Goal: Task Accomplishment & Management: Manage account settings

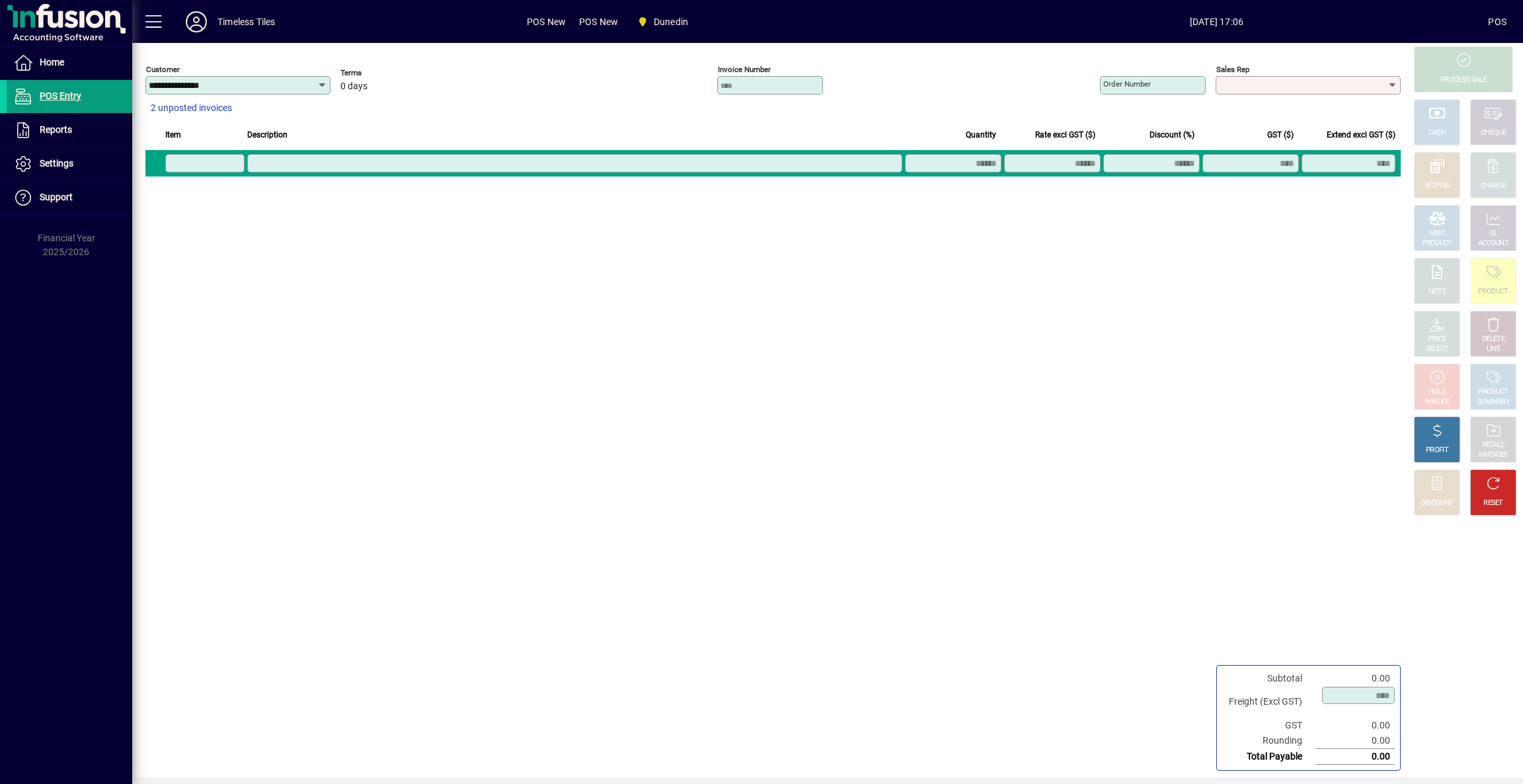
click at [1000, 401] on div "**********" at bounding box center [771, 410] width 1279 height 734
click at [39, 56] on span "Home" at bounding box center [35, 63] width 58 height 16
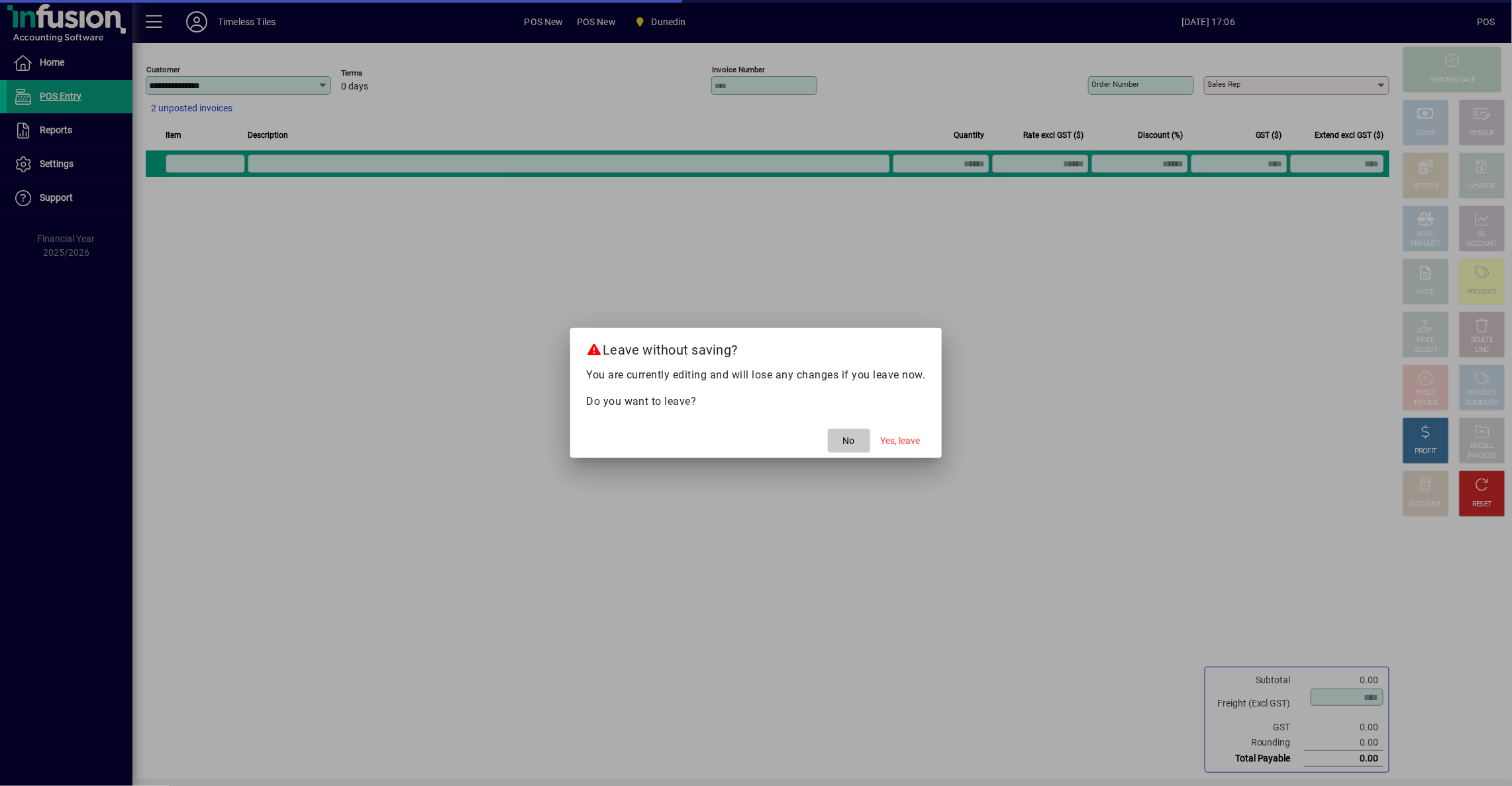
drag, startPoint x: 857, startPoint y: 446, endPoint x: 484, endPoint y: 146, distance: 478.7
click at [855, 444] on span "button" at bounding box center [849, 440] width 42 height 32
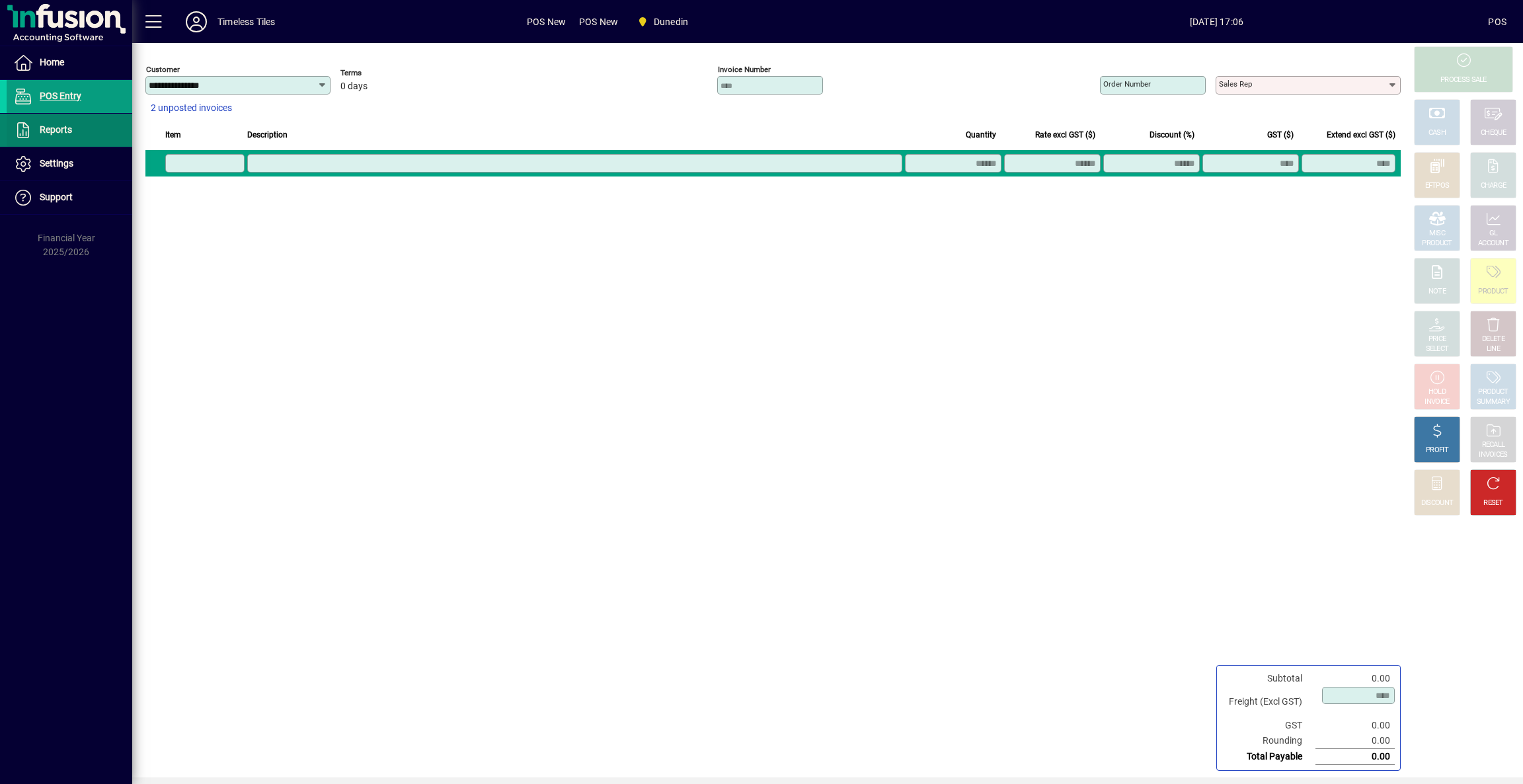
click at [93, 128] on span at bounding box center [69, 130] width 126 height 32
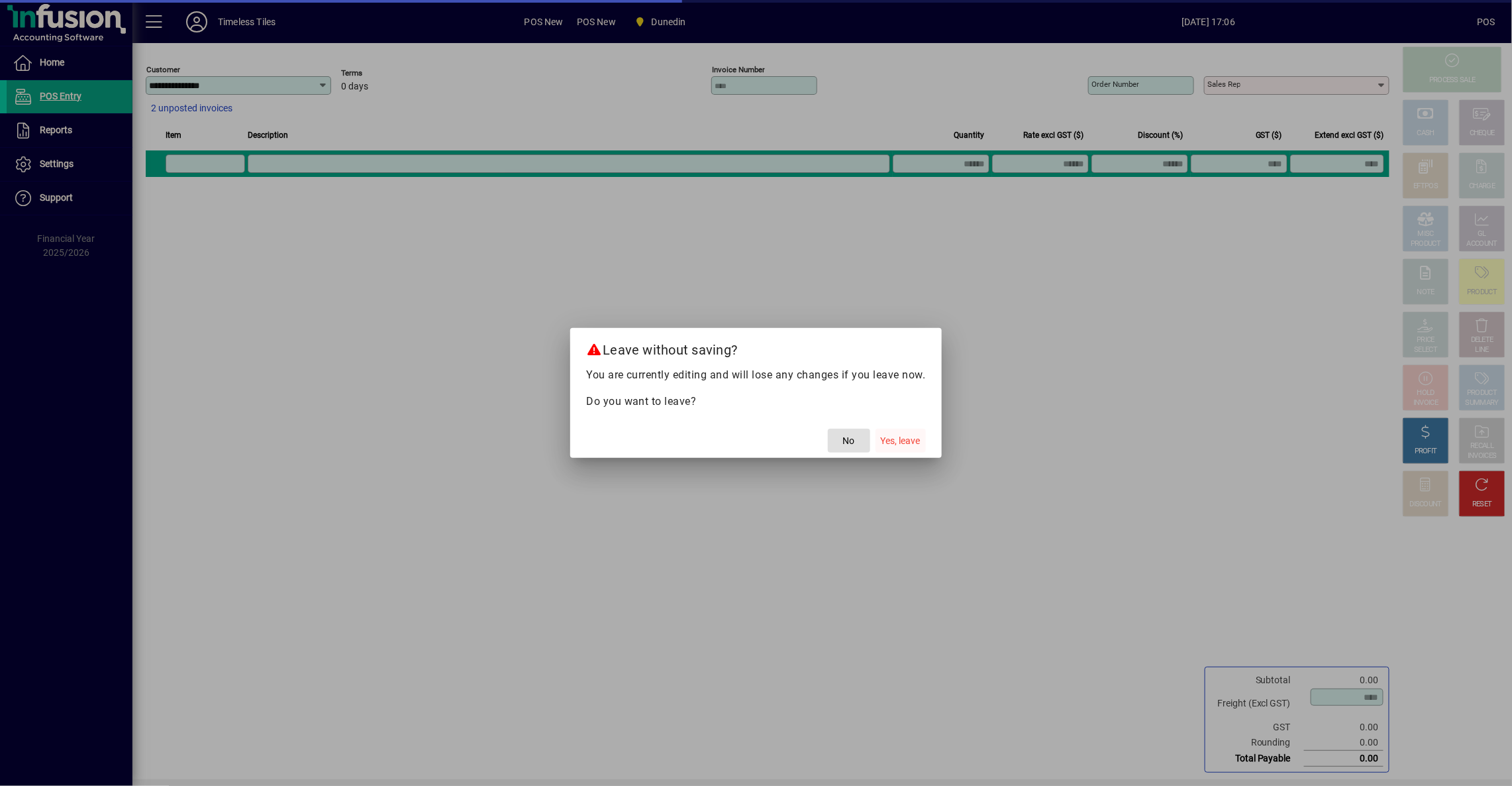
click at [914, 434] on span "Yes, leave" at bounding box center [901, 441] width 40 height 14
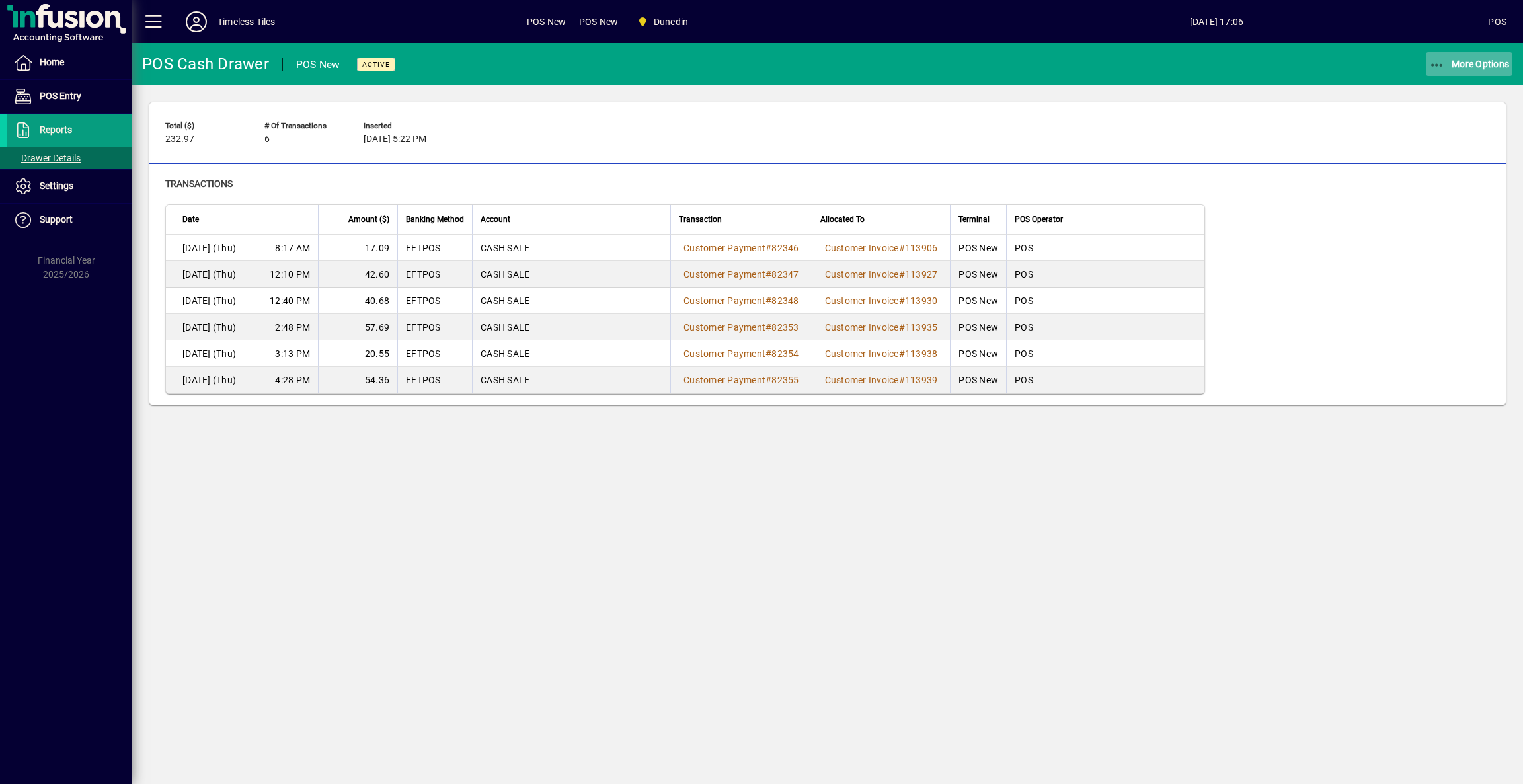
click at [1475, 69] on span "button" at bounding box center [1469, 64] width 87 height 32
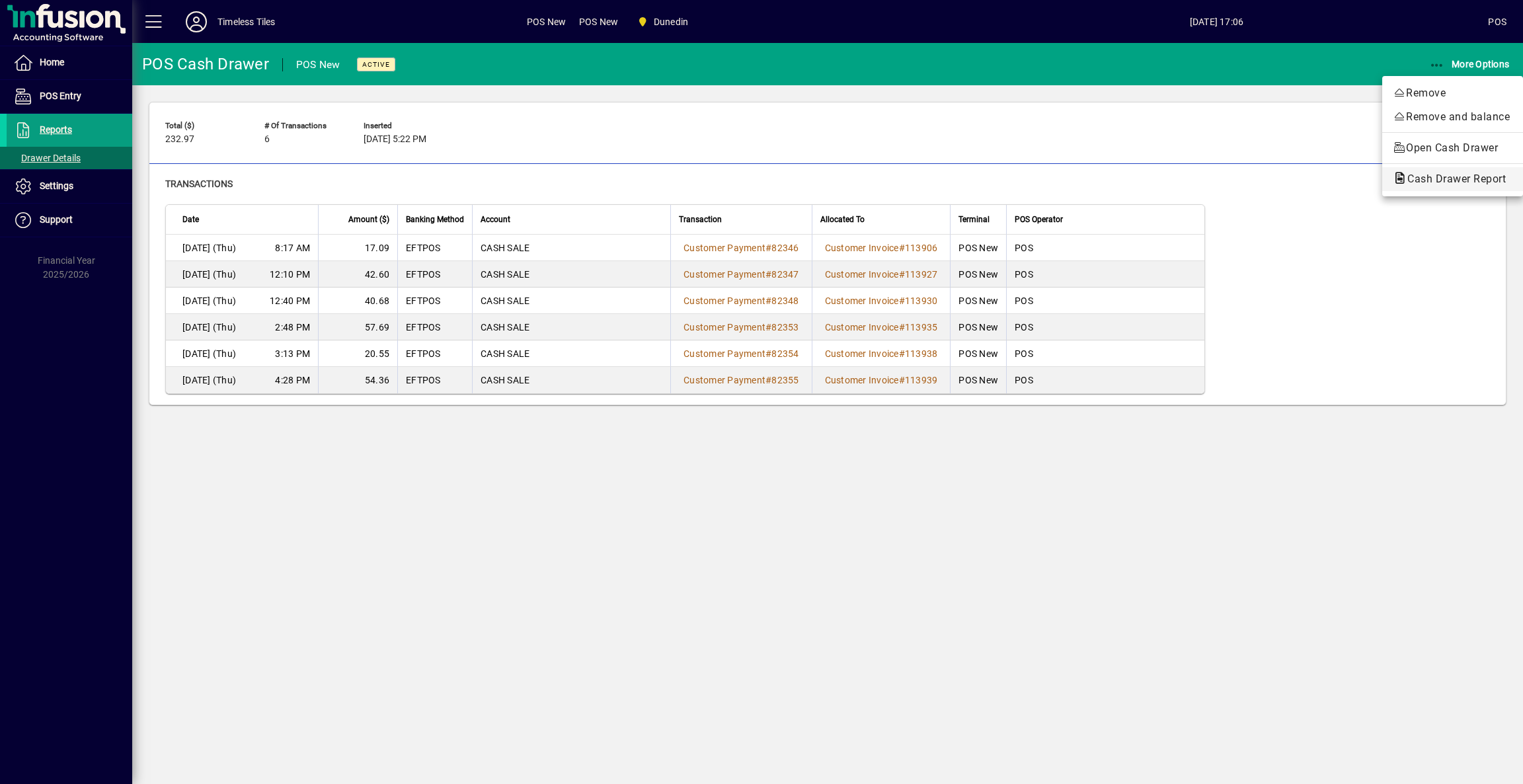
click at [1426, 183] on span "Cash Drawer Report" at bounding box center [1453, 179] width 120 height 12
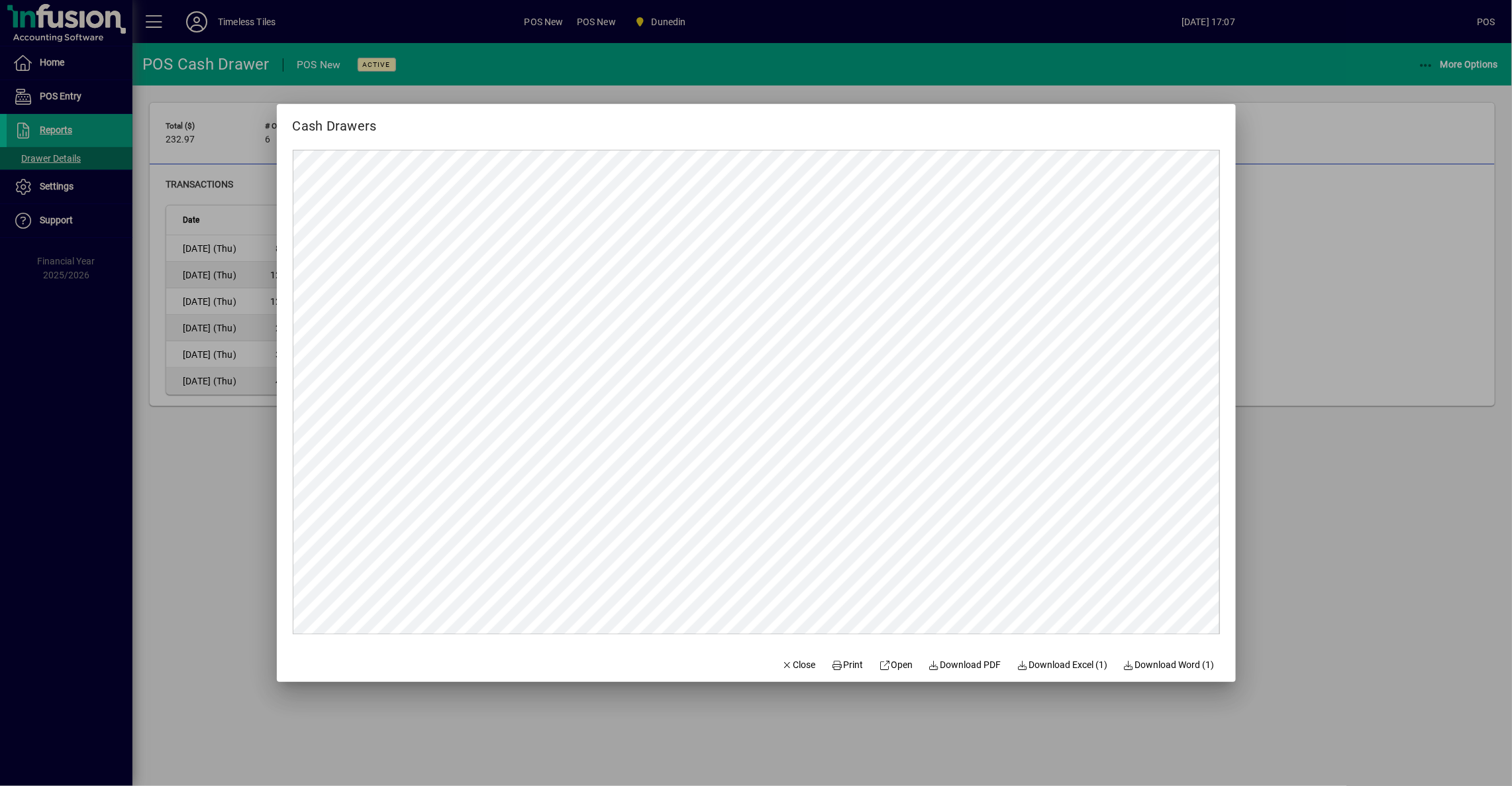
drag, startPoint x: 780, startPoint y: 664, endPoint x: 820, endPoint y: 644, distance: 44.7
click at [782, 664] on span "Close" at bounding box center [799, 665] width 35 height 14
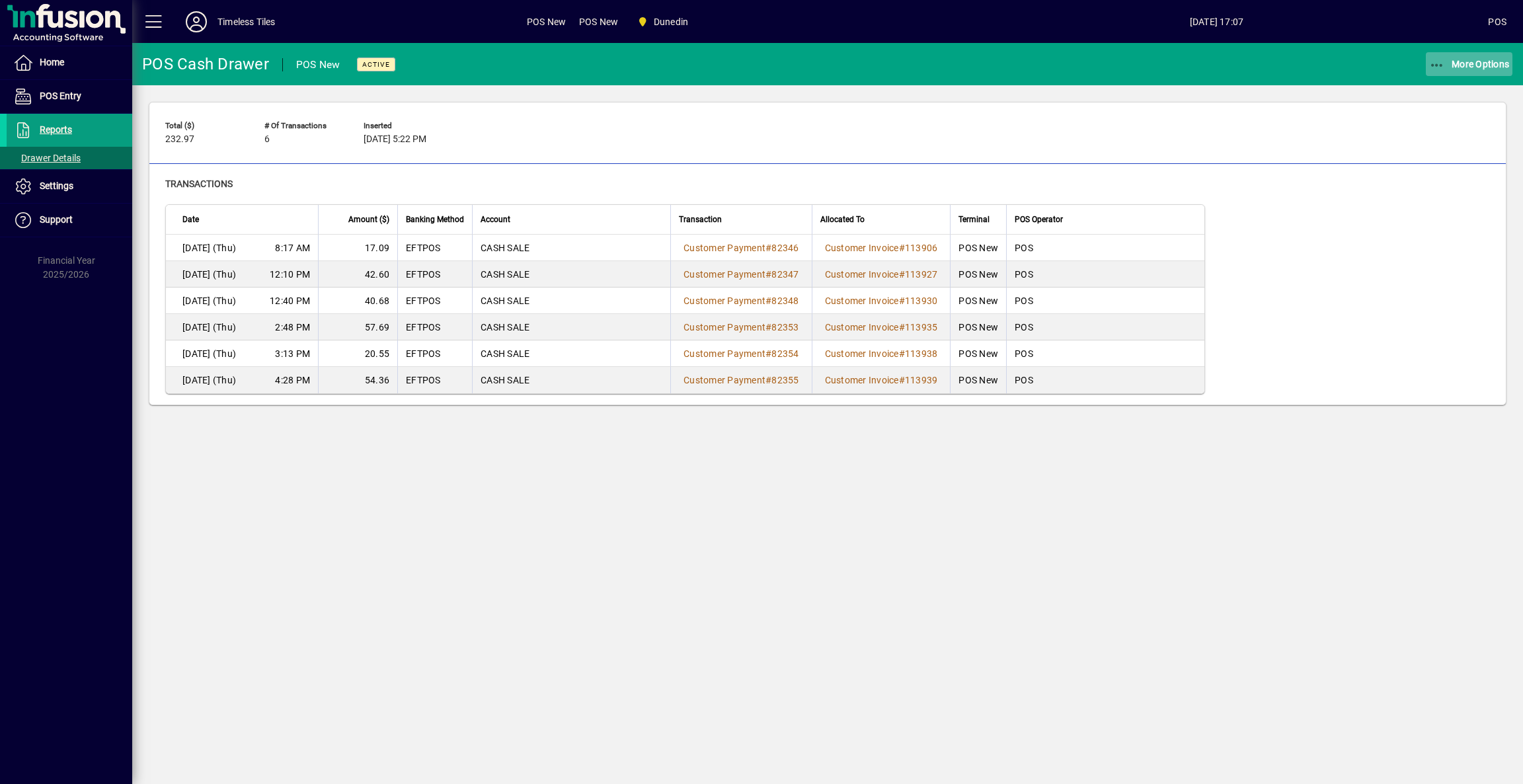
click at [1448, 61] on span "More Options" at bounding box center [1469, 65] width 81 height 11
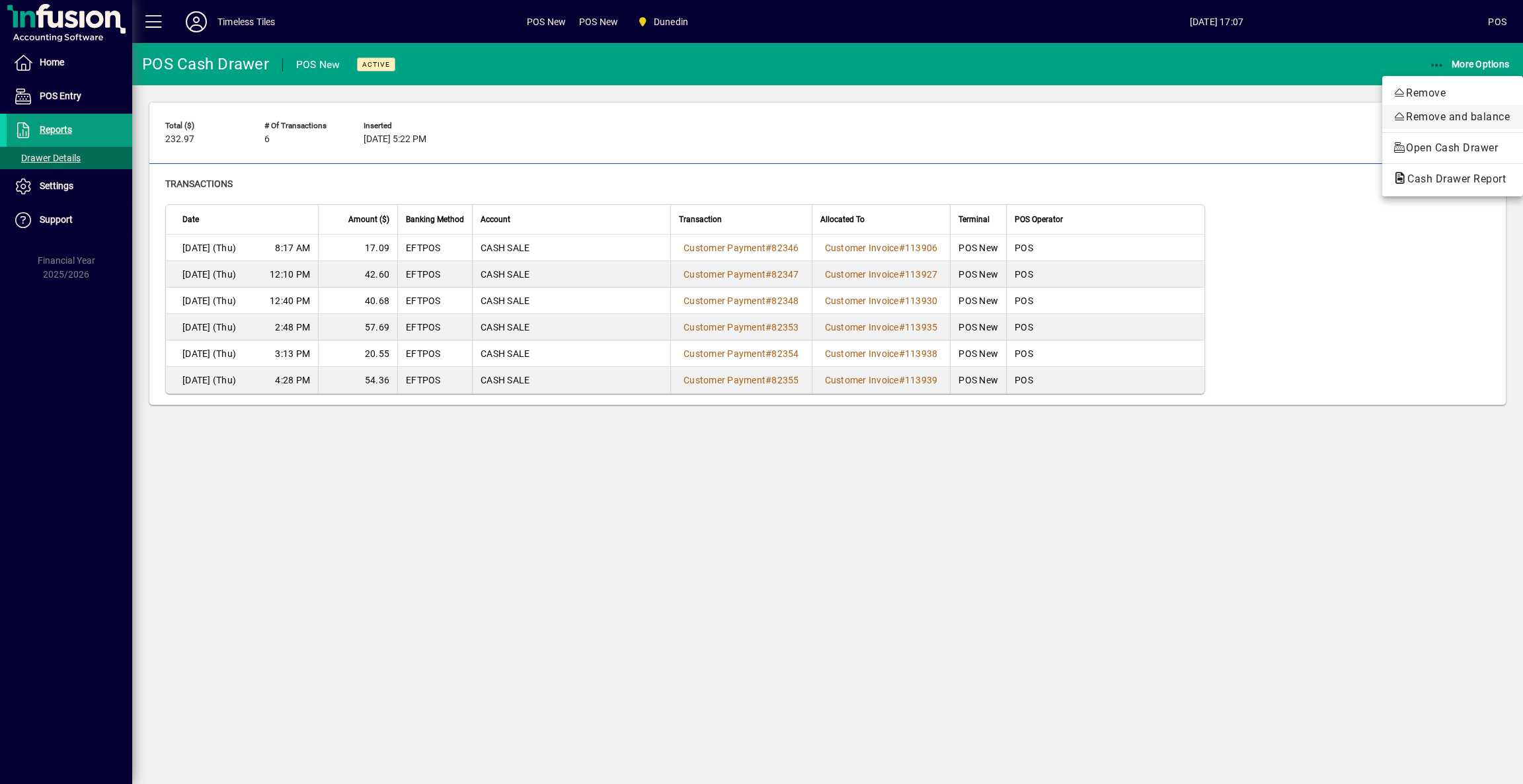
click at [1407, 112] on span "Remove and balance" at bounding box center [1453, 116] width 120 height 16
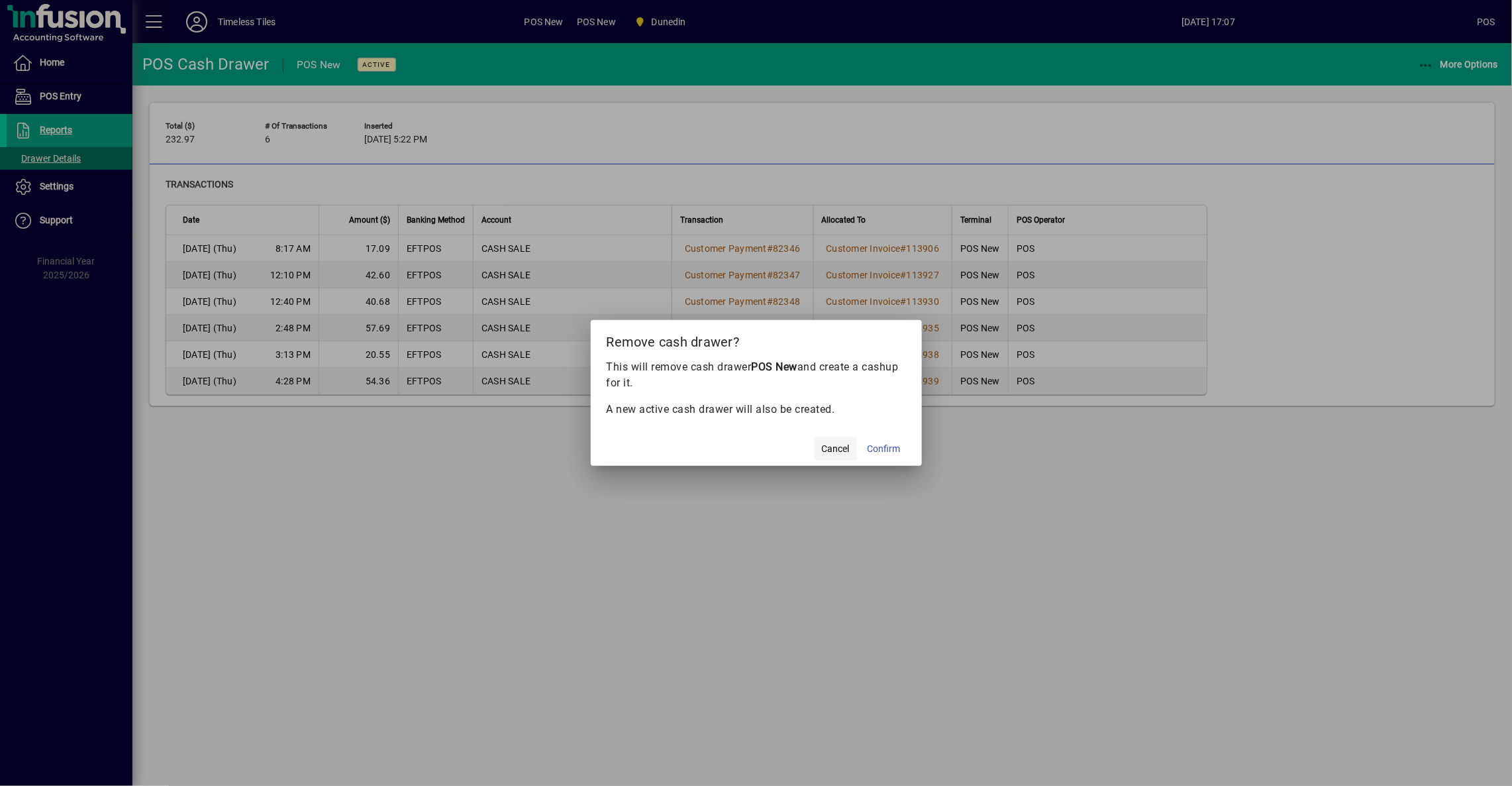
click at [839, 452] on span "Cancel" at bounding box center [835, 449] width 28 height 14
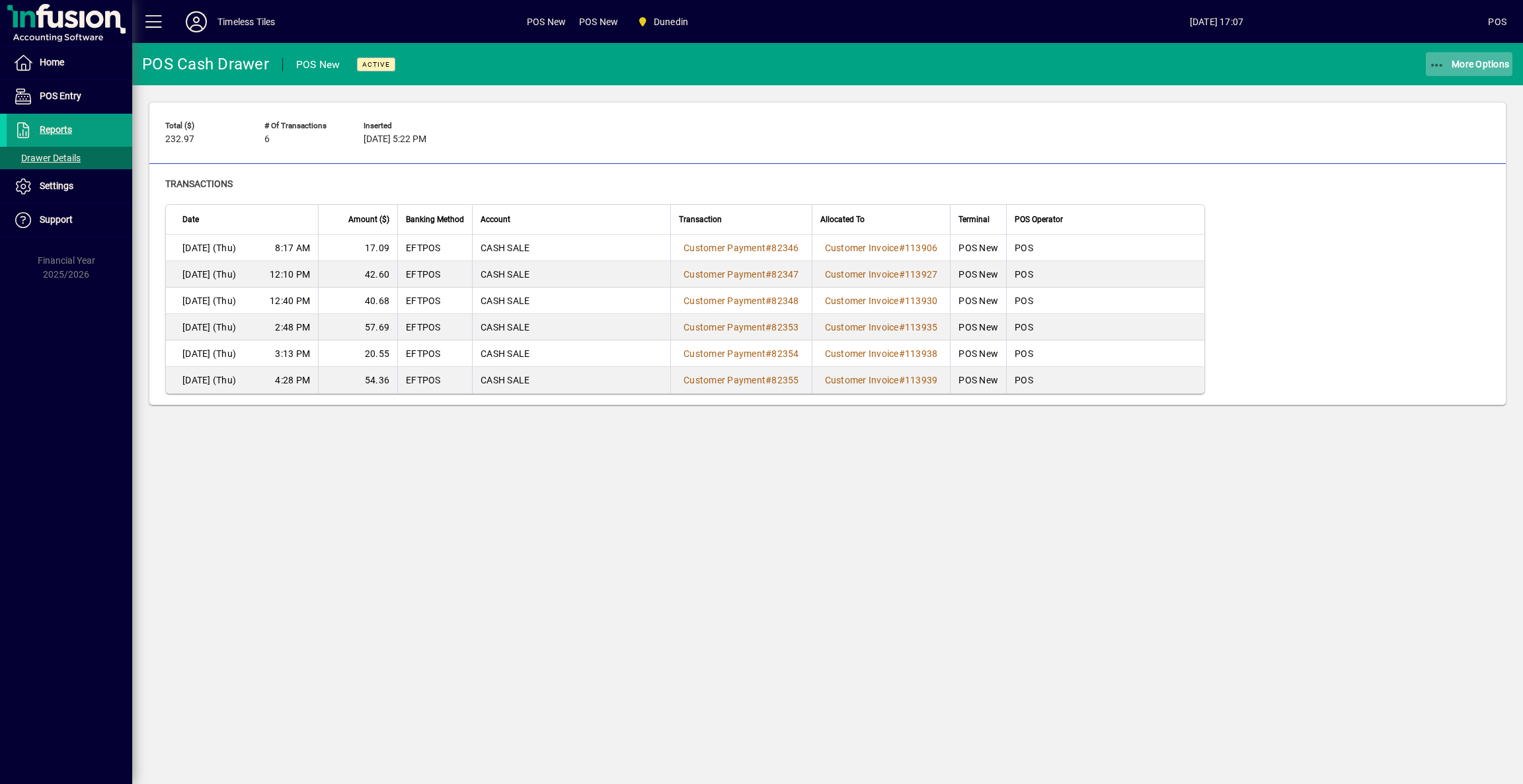
click at [1470, 64] on span "More Options" at bounding box center [1469, 65] width 81 height 11
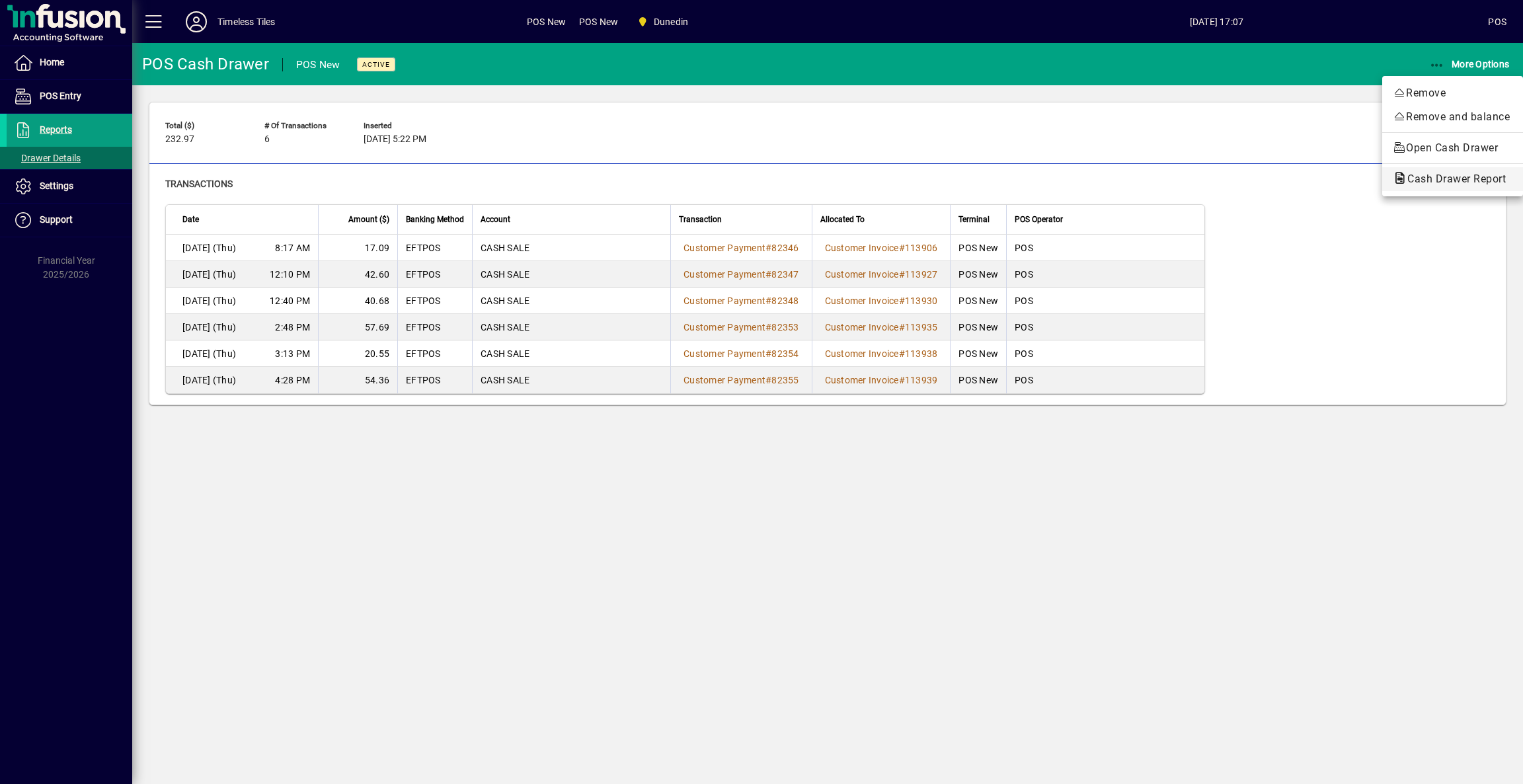
click at [1433, 177] on span "Cash Drawer Report" at bounding box center [1453, 179] width 120 height 12
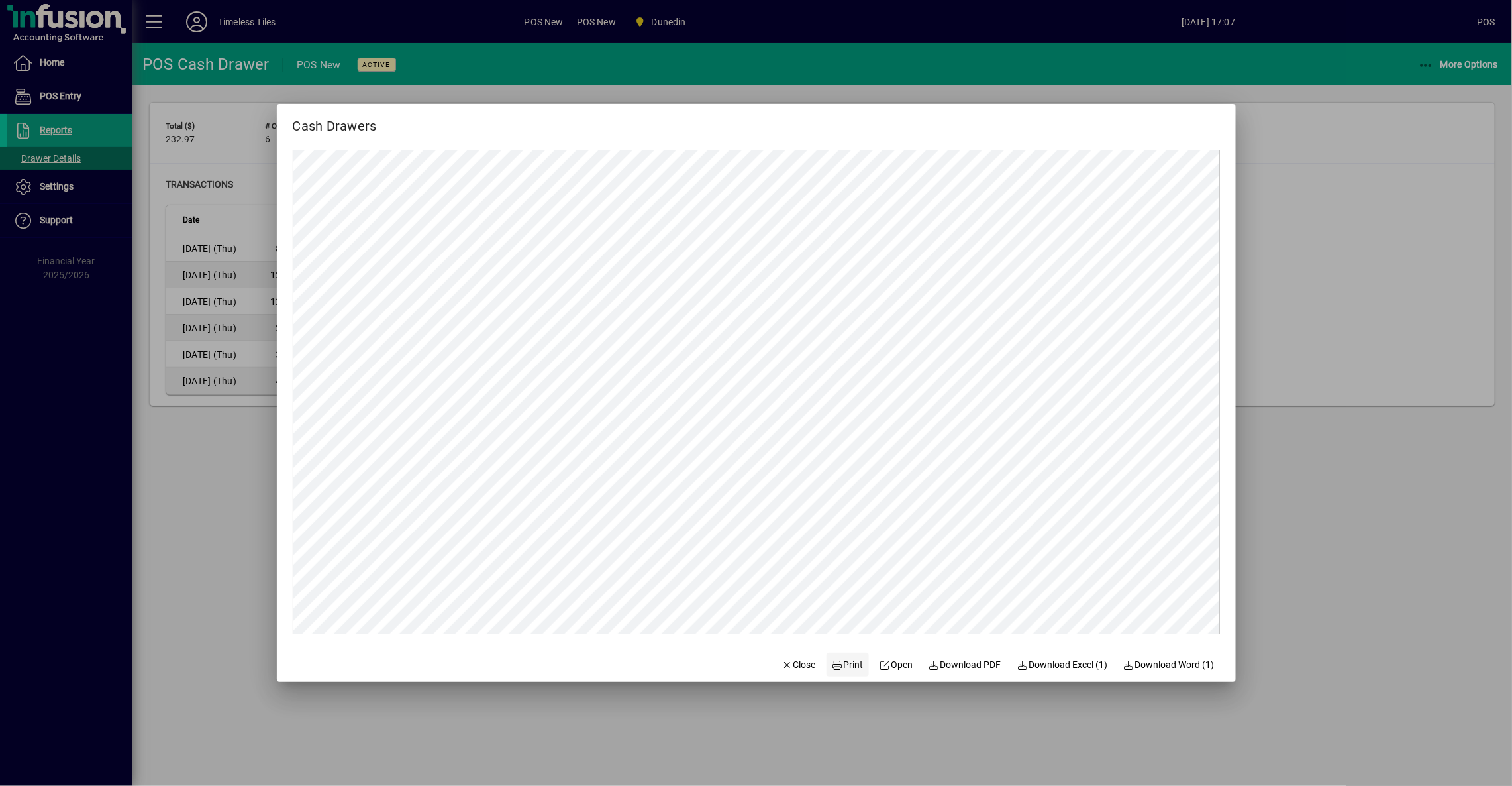
click at [848, 661] on span "Print" at bounding box center [848, 665] width 32 height 14
click at [790, 669] on span "Close" at bounding box center [799, 665] width 35 height 14
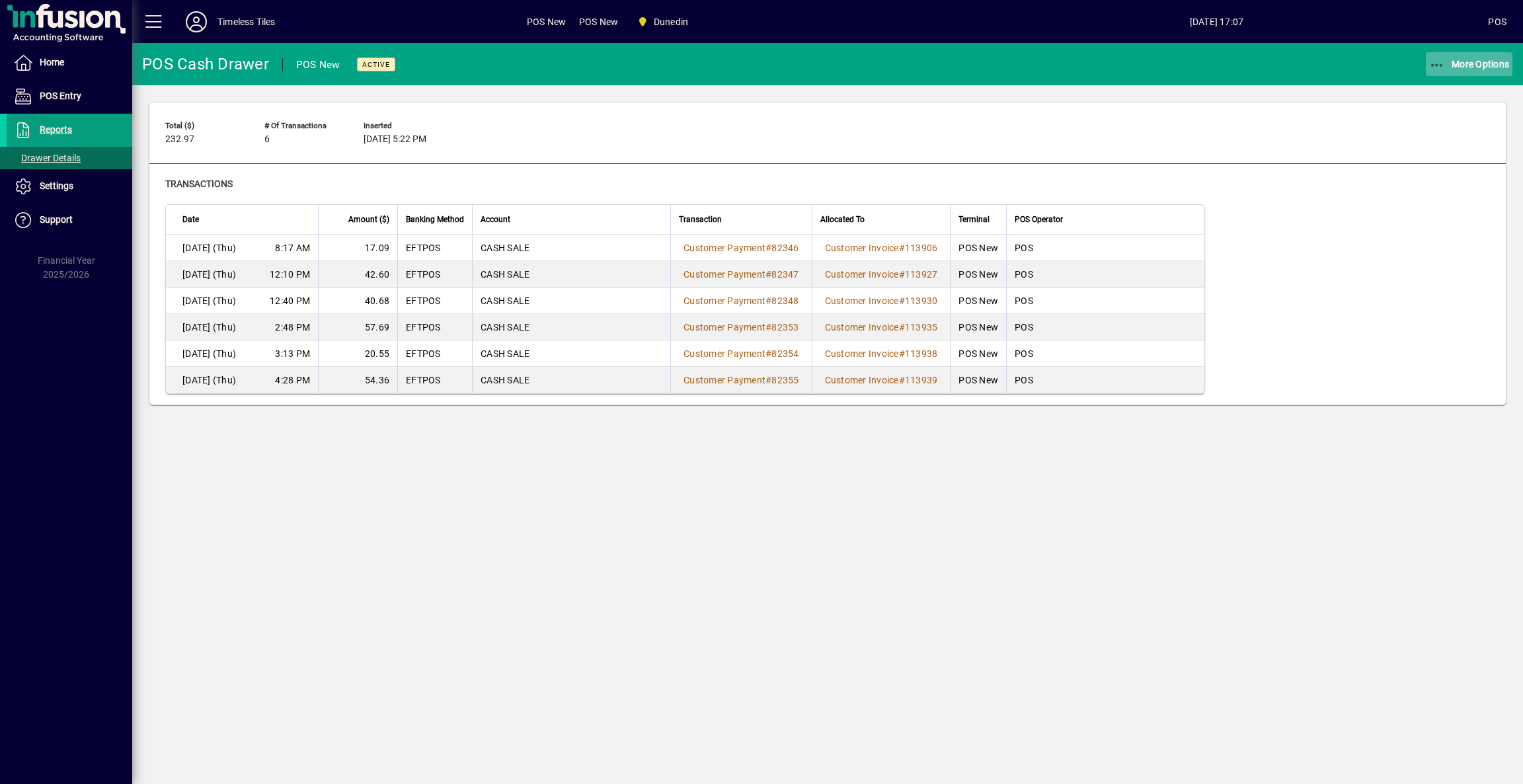
click at [1456, 62] on span "More Options" at bounding box center [1469, 65] width 81 height 11
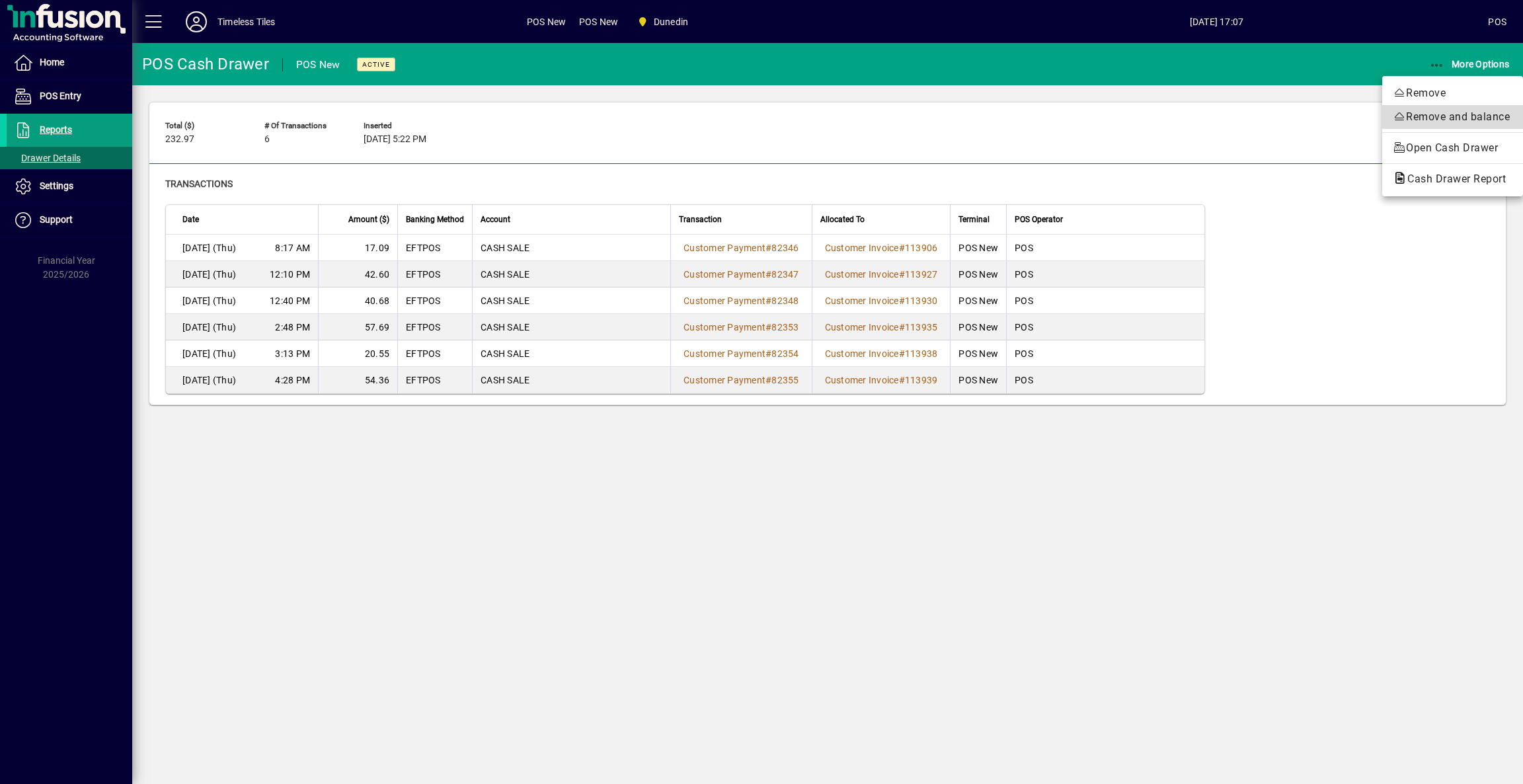
click at [1421, 114] on span "Remove and balance" at bounding box center [1453, 116] width 120 height 16
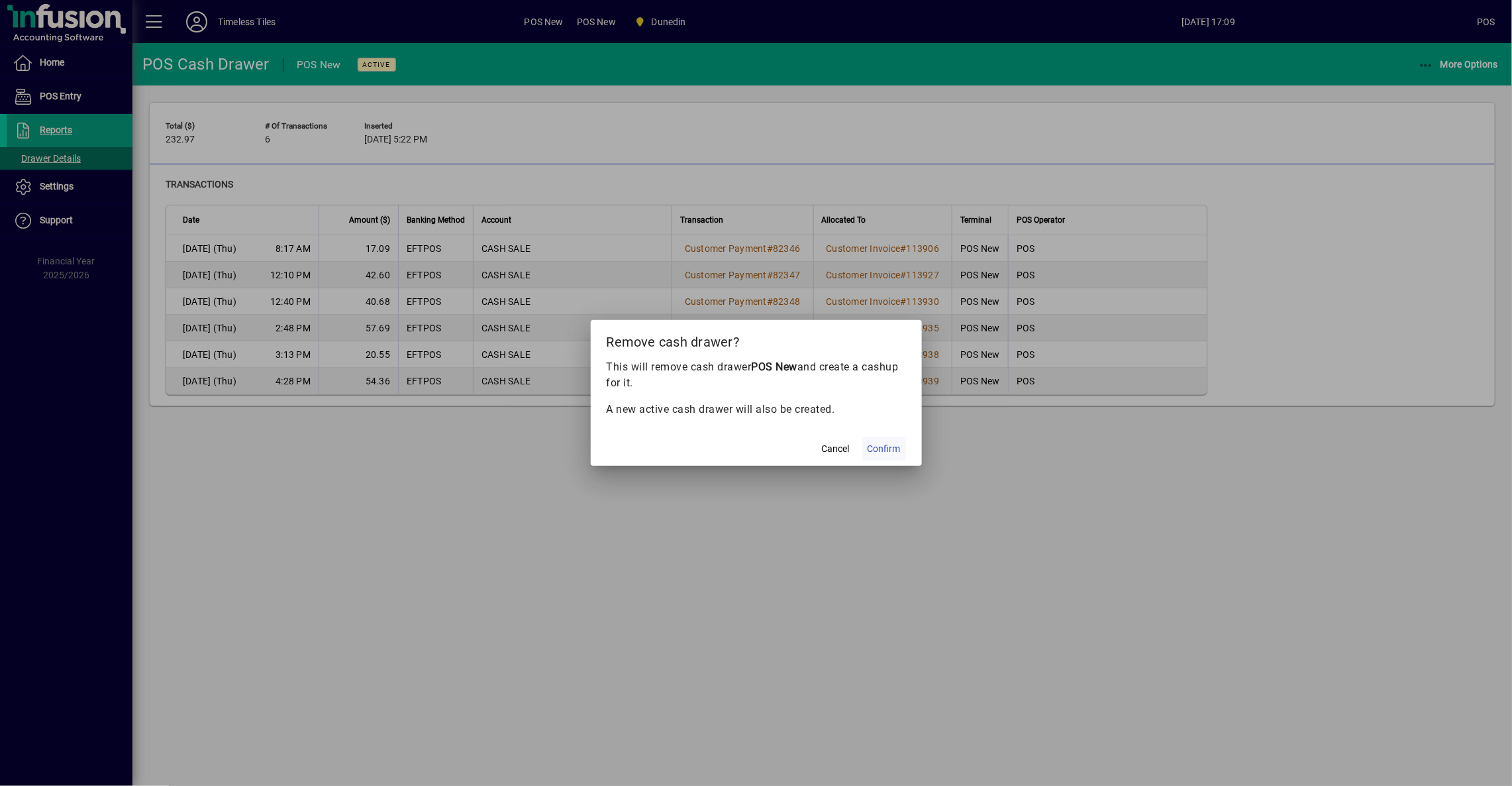
click at [877, 451] on span "Confirm" at bounding box center [884, 449] width 33 height 14
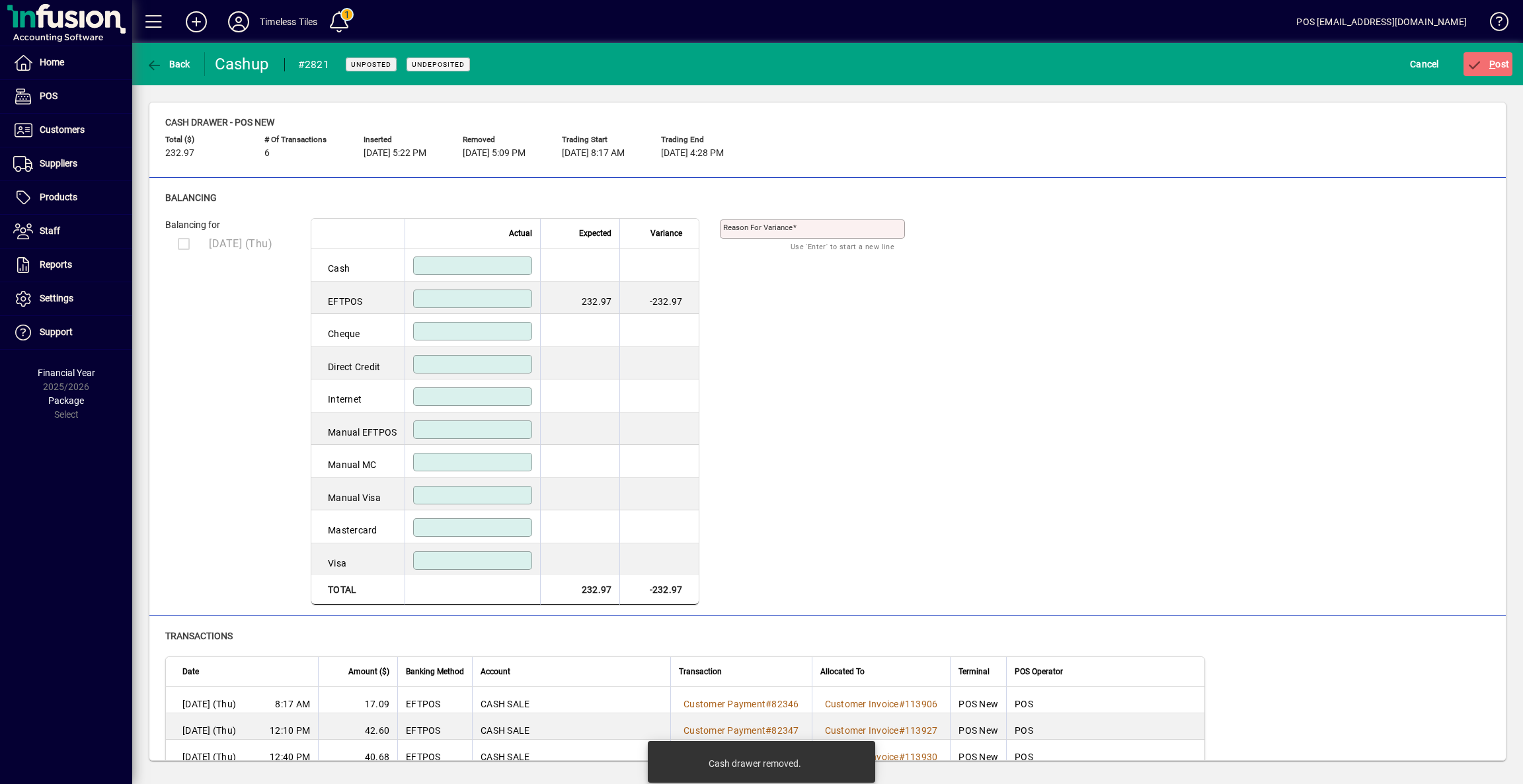
click at [499, 563] on input at bounding box center [473, 560] width 115 height 11
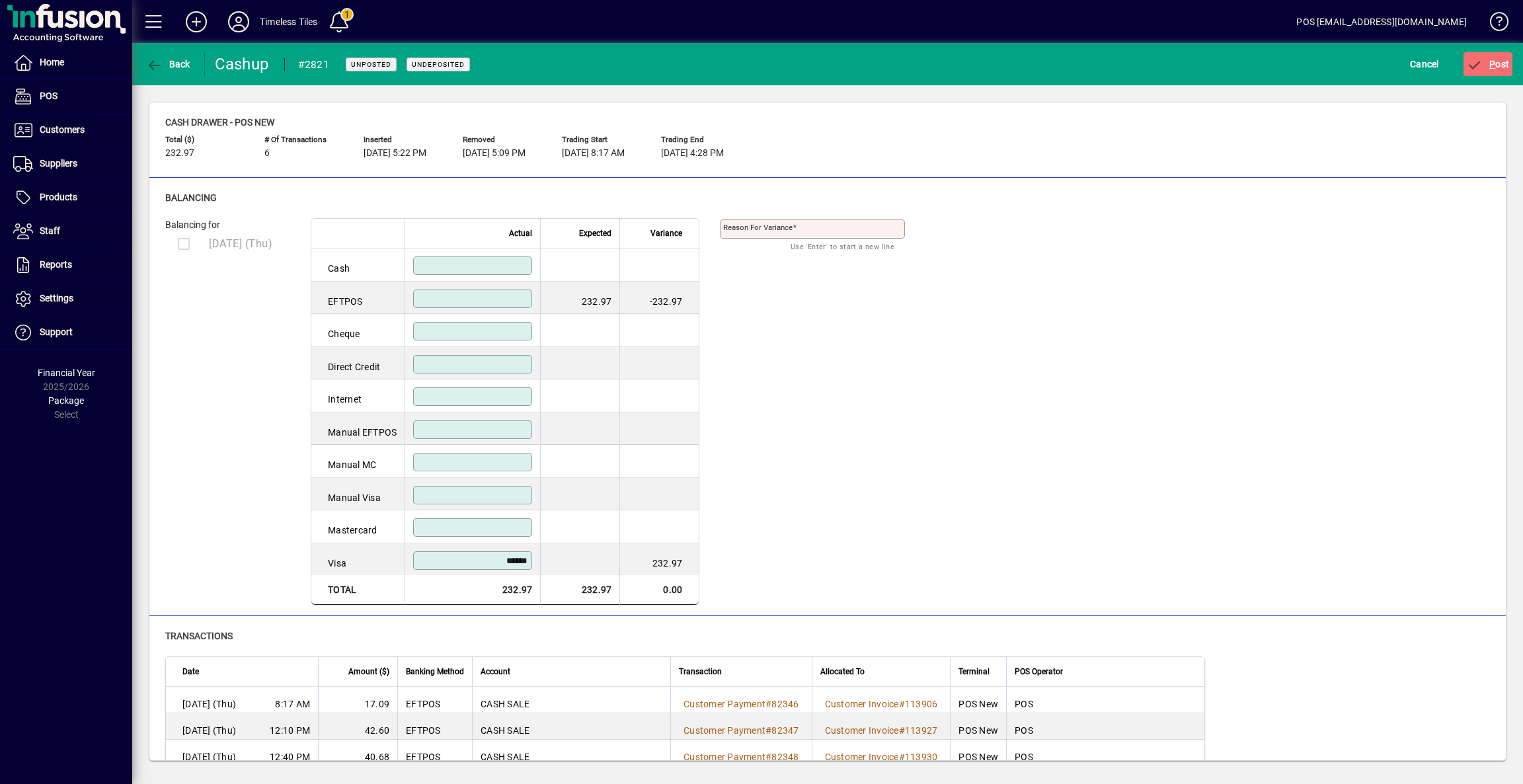
type input "******"
click at [594, 576] on td at bounding box center [580, 560] width 80 height 33
click at [522, 524] on div at bounding box center [472, 527] width 119 height 18
click at [1505, 61] on span "P ost" at bounding box center [1488, 65] width 43 height 11
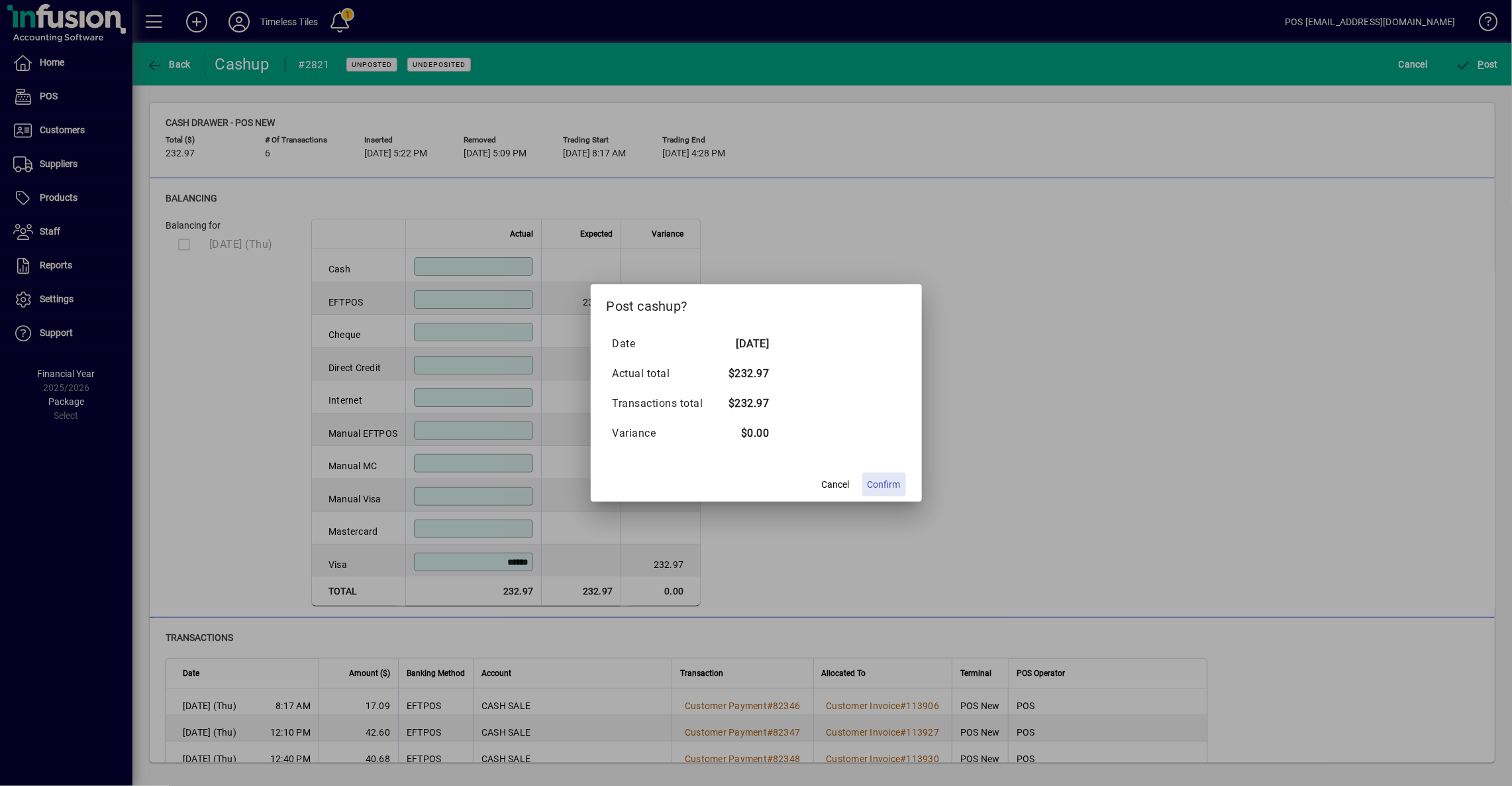
click at [891, 483] on span "Confirm" at bounding box center [884, 485] width 33 height 14
